Goal: Transaction & Acquisition: Purchase product/service

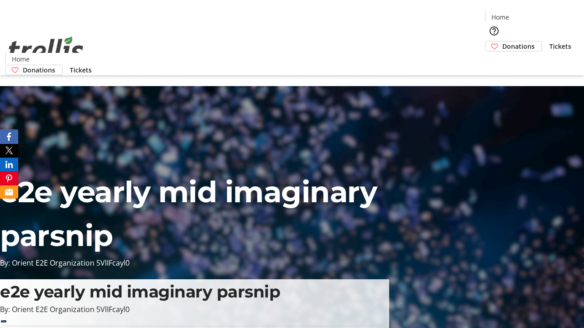
click at [549, 42] on span "Tickets" at bounding box center [560, 47] width 22 height 10
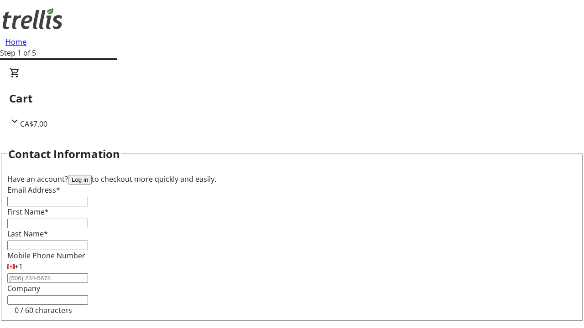
click at [92, 175] on button "Log in" at bounding box center [80, 180] width 24 height 10
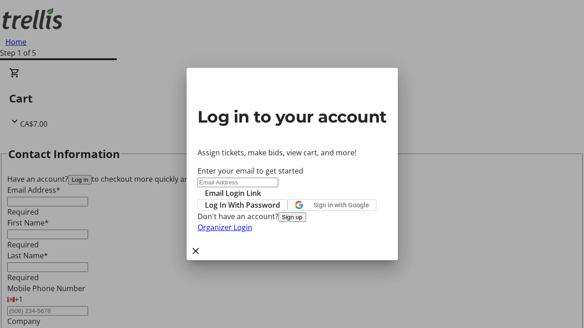
click at [280, 200] on span "Log In With Password" at bounding box center [242, 205] width 75 height 11
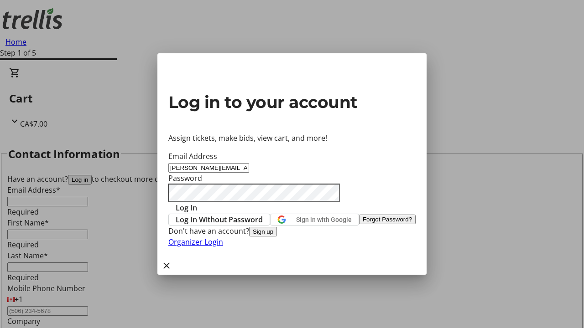
click at [197, 203] on span "Log In" at bounding box center [186, 208] width 21 height 11
